Goal: Find specific page/section: Find specific page/section

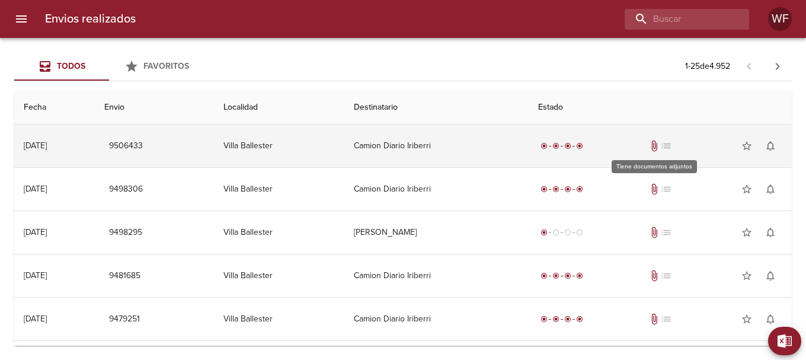
click at [654, 145] on span "attach_file" at bounding box center [654, 146] width 12 height 12
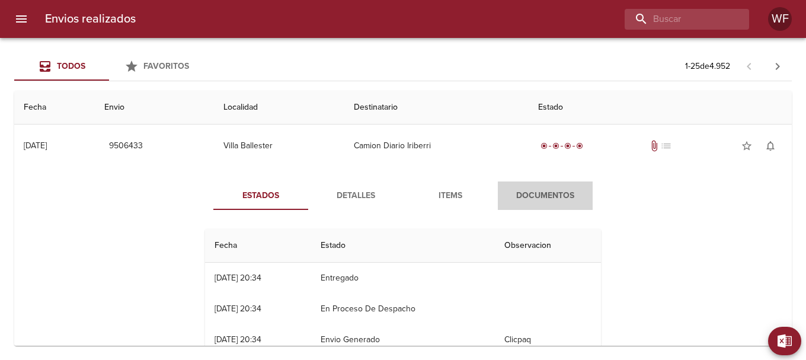
click at [554, 193] on span "Documentos" at bounding box center [545, 195] width 81 height 15
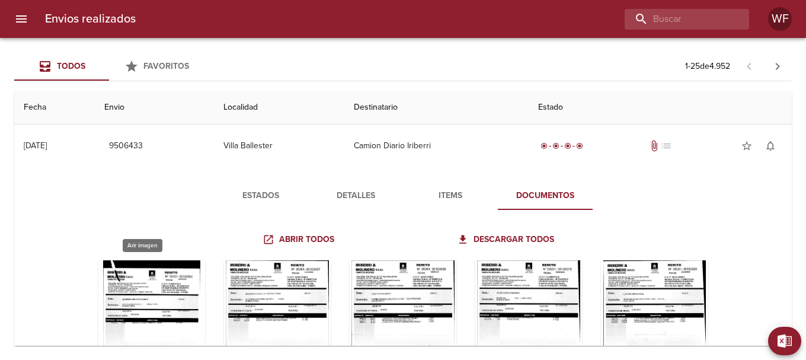
click at [150, 290] on div "Tabla de envíos del cliente" at bounding box center [151, 334] width 107 height 148
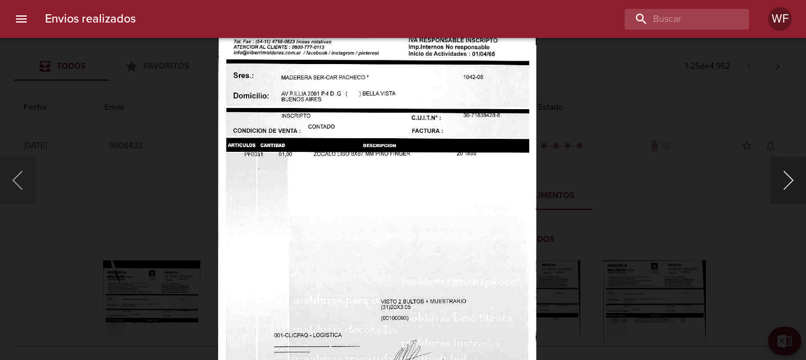
click at [791, 179] on button "Siguiente" at bounding box center [788, 179] width 36 height 47
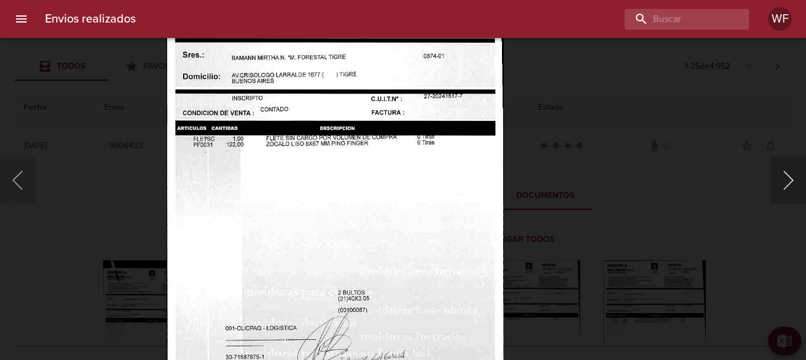
click at [800, 172] on button "Siguiente" at bounding box center [788, 179] width 36 height 47
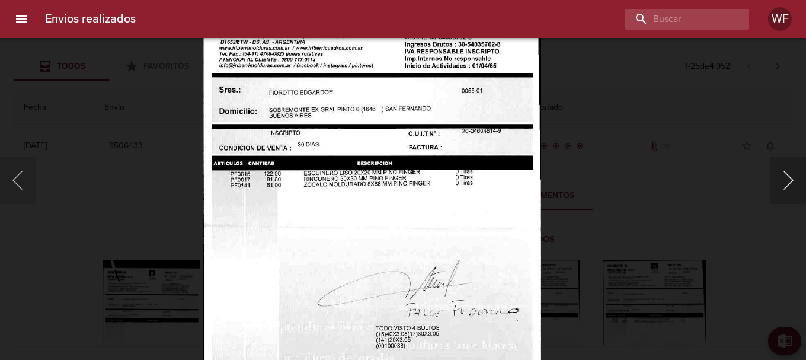
click at [797, 175] on button "Siguiente" at bounding box center [788, 179] width 36 height 47
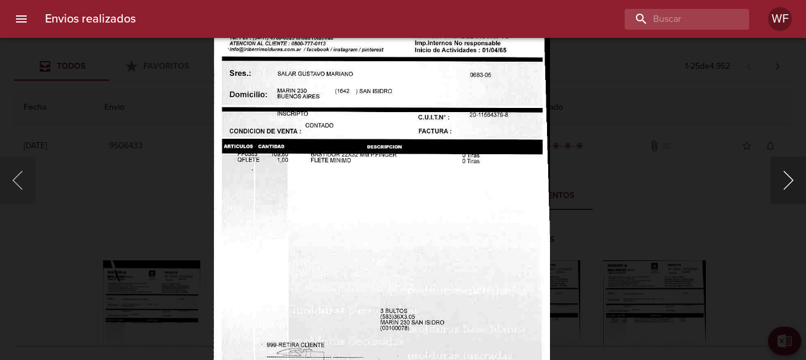
click at [785, 175] on button "Siguiente" at bounding box center [788, 179] width 36 height 47
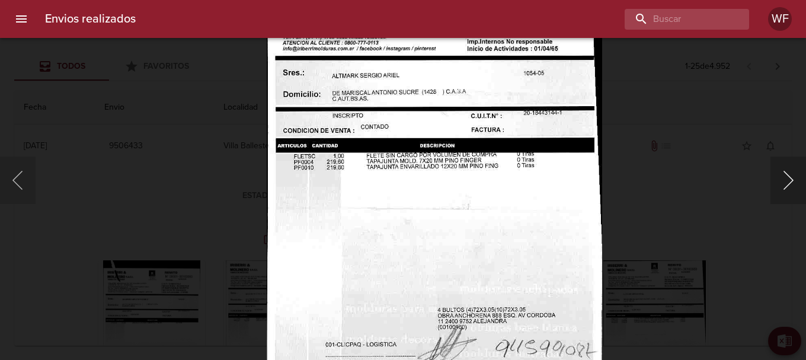
click at [780, 175] on button "Siguiente" at bounding box center [788, 179] width 36 height 47
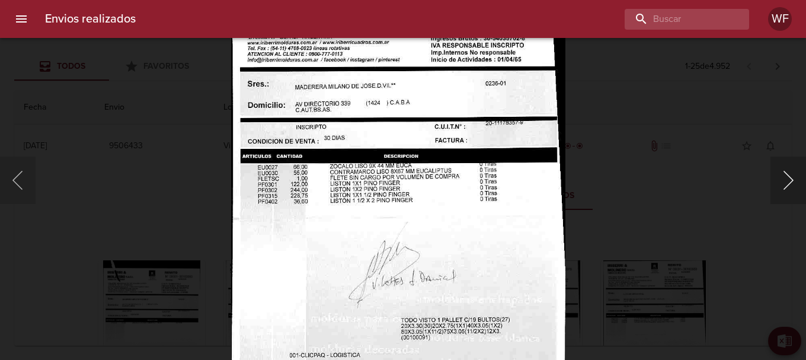
click at [783, 185] on button "Siguiente" at bounding box center [788, 179] width 36 height 47
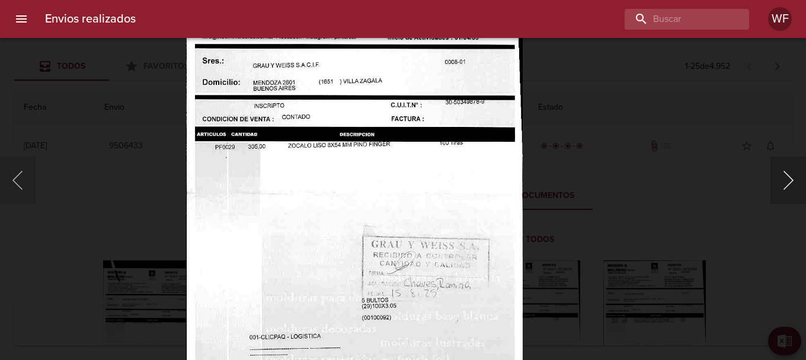
click at [787, 180] on button "Siguiente" at bounding box center [788, 179] width 36 height 47
